Goal: Task Accomplishment & Management: Complete application form

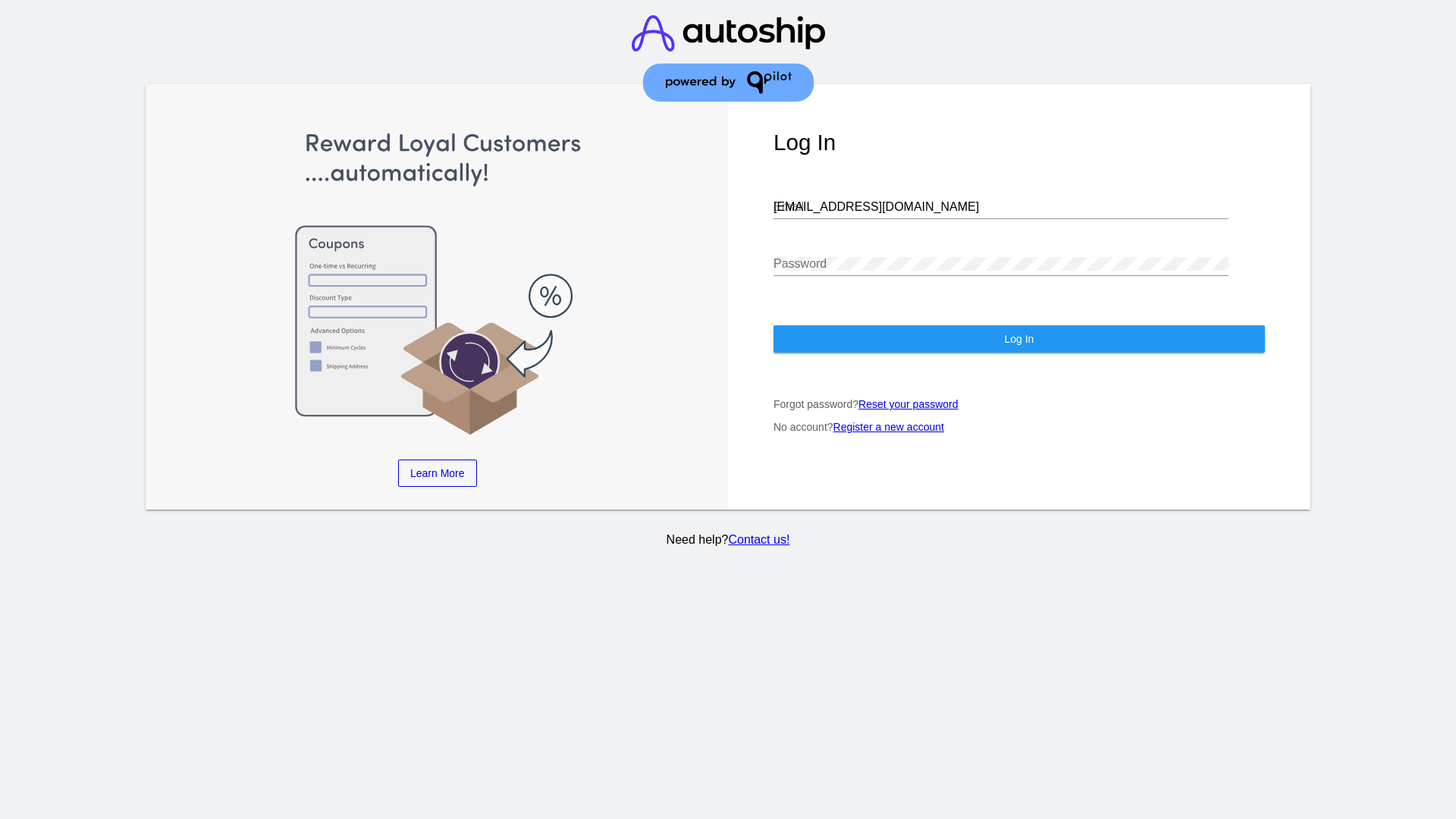
type input "[EMAIL_ADDRESS][DOMAIN_NAME]"
click at [1018, 339] on span "Log In" at bounding box center [1018, 339] width 30 height 12
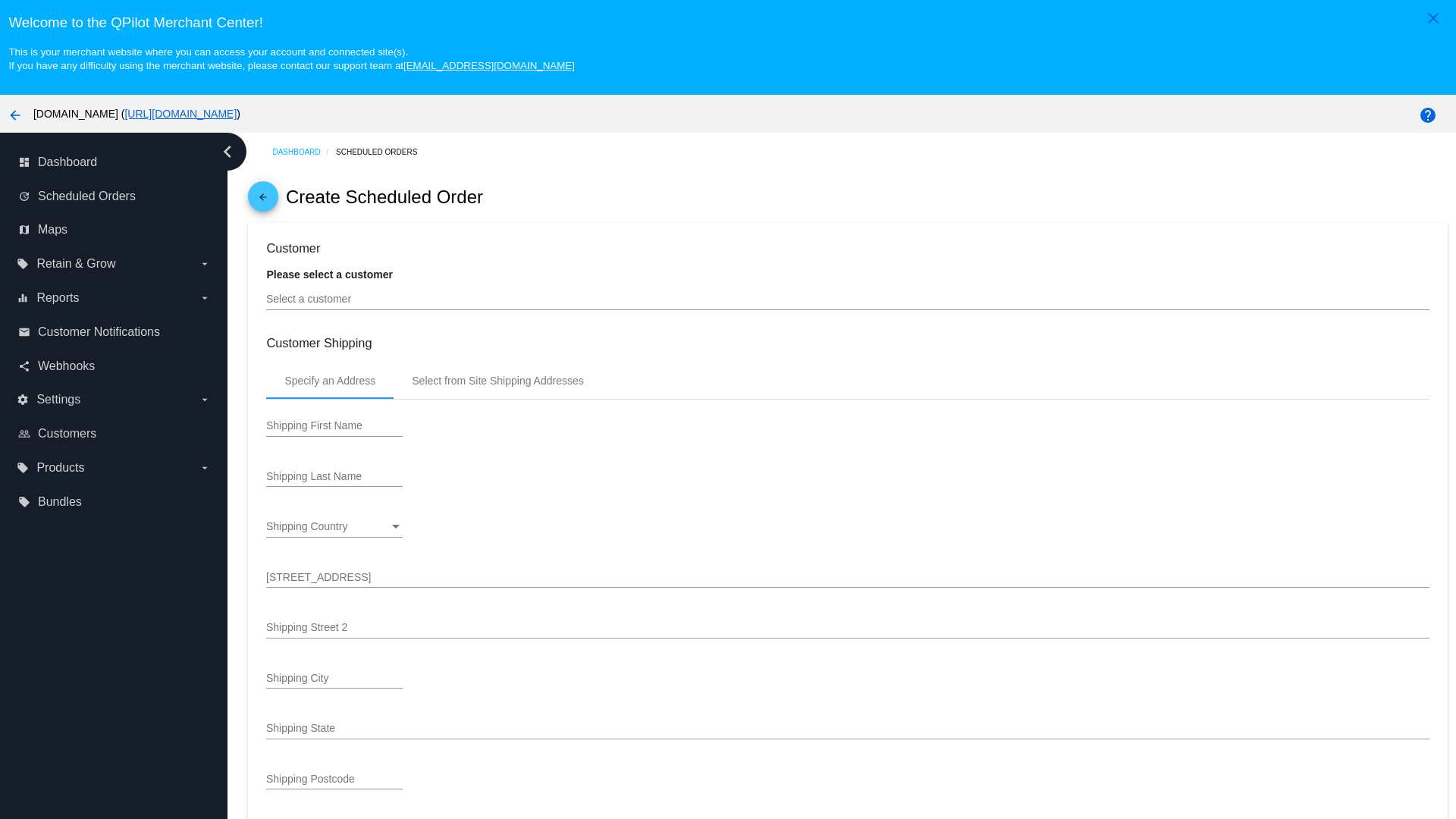
click at [848, 299] on input "Select a customer" at bounding box center [848, 299] width 1163 height 12
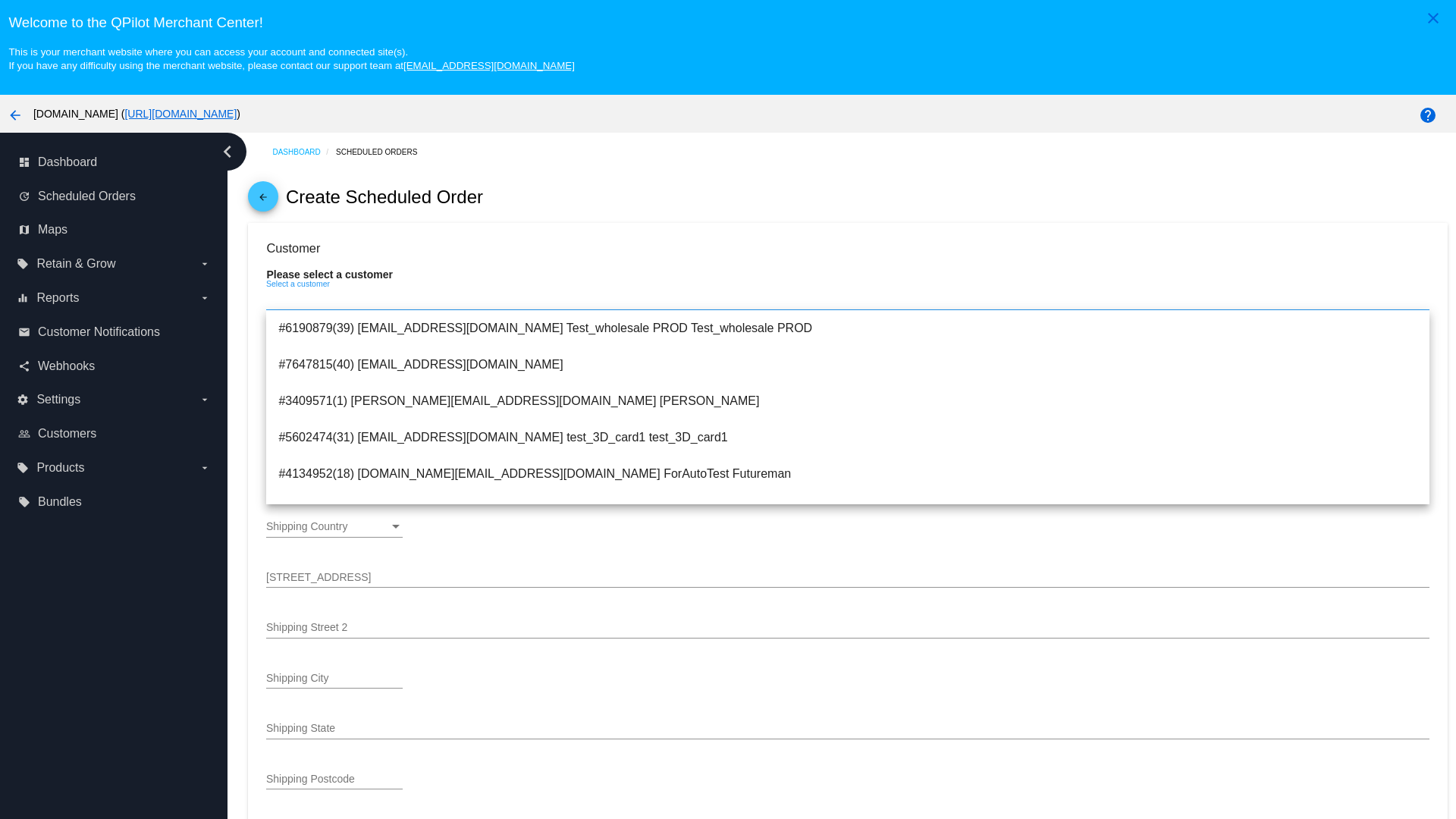
scroll to position [576, 0]
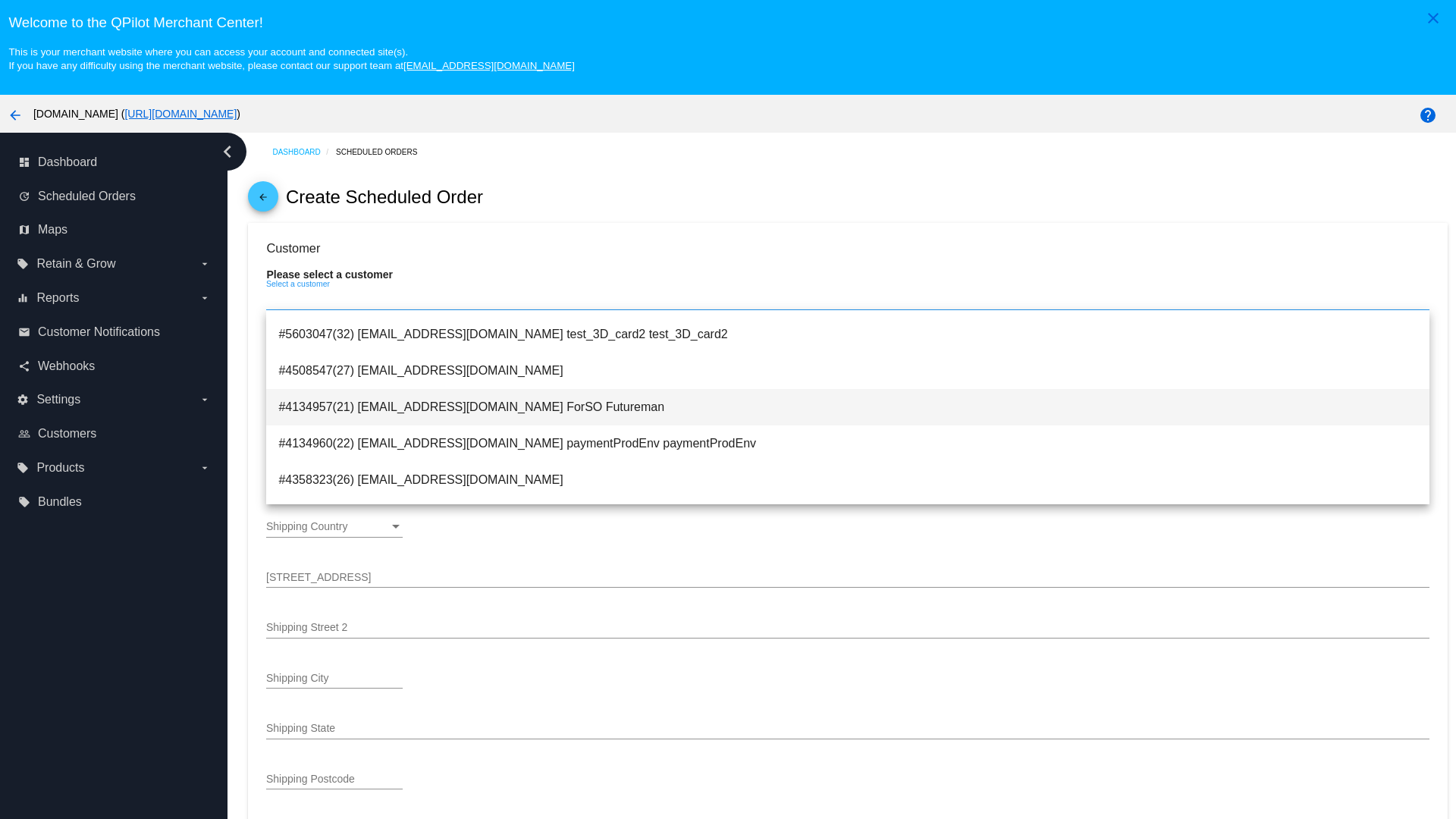
click at [848, 406] on span "#4134957(21) [EMAIL_ADDRESS][DOMAIN_NAME] ForSO Futureman" at bounding box center [847, 407] width 1138 height 36
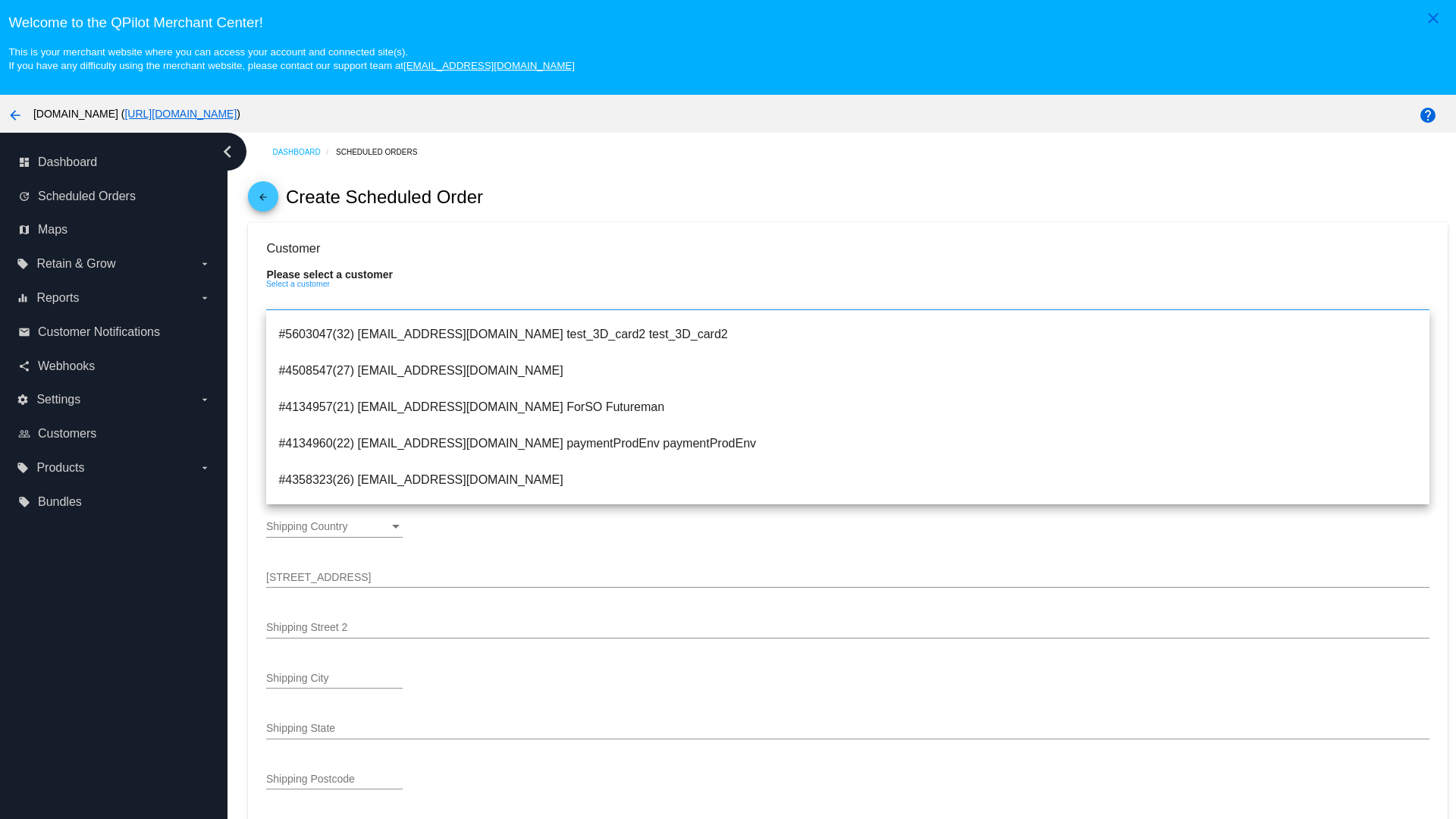
type input "ForSO"
type input "Futureman"
type input "[STREET_ADDRESS]"
type input "[GEOGRAPHIC_DATA][PERSON_NAME]"
type input "95131"
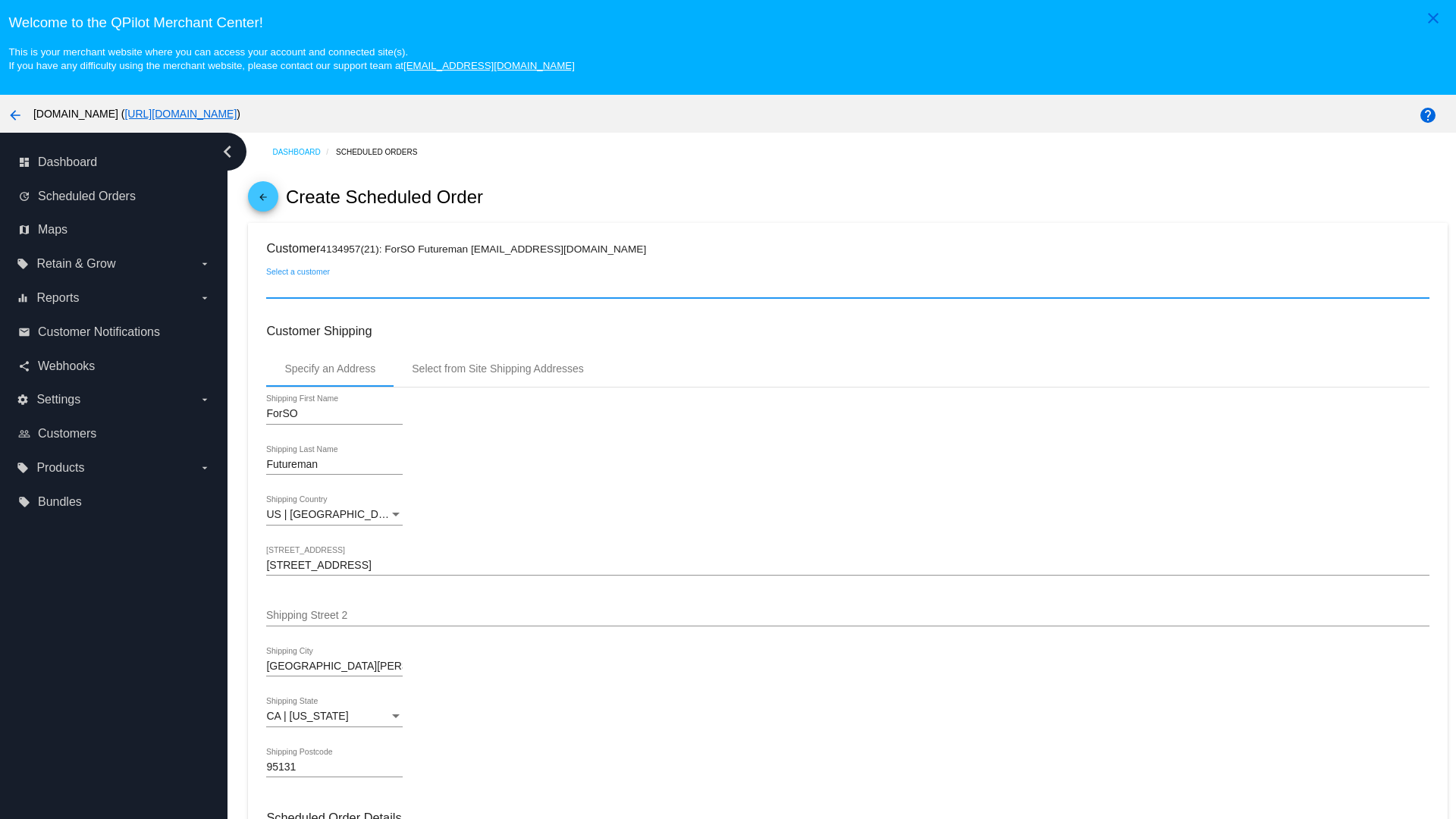
scroll to position [537, 0]
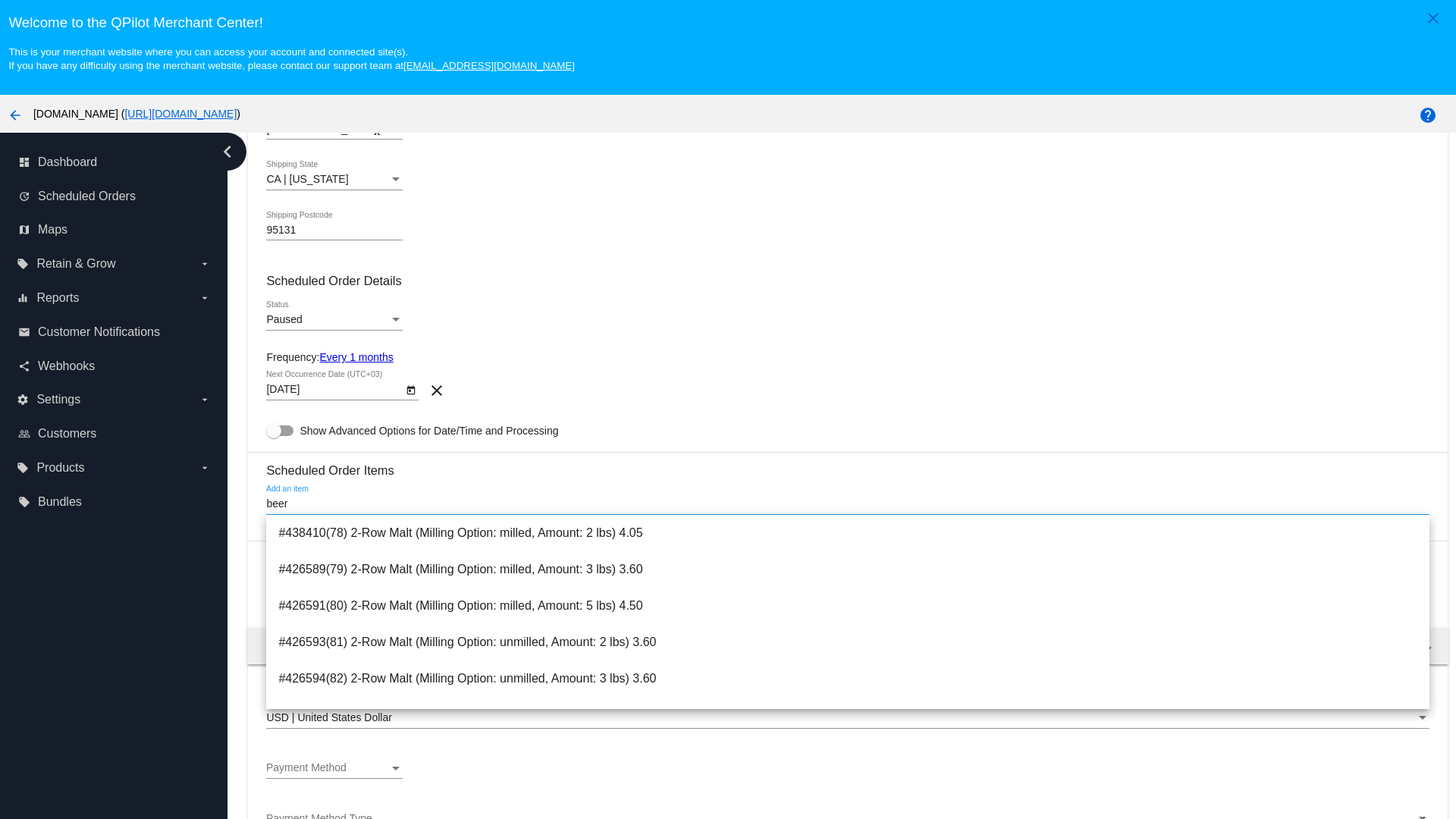
type input "beer"
